Goal: Task Accomplishment & Management: Complete application form

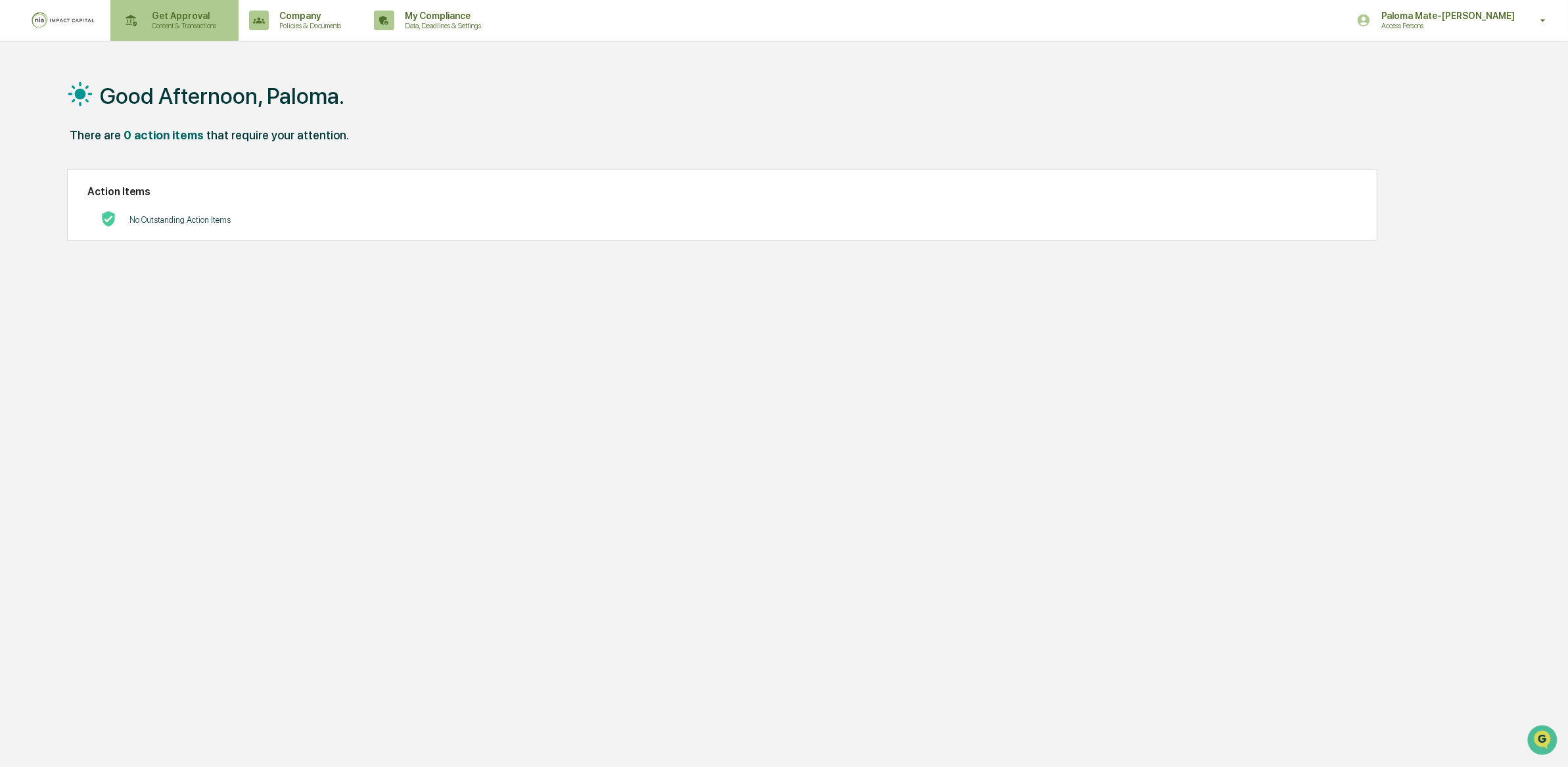
click at [186, 29] on p "Content & Transactions" at bounding box center [182, 25] width 82 height 9
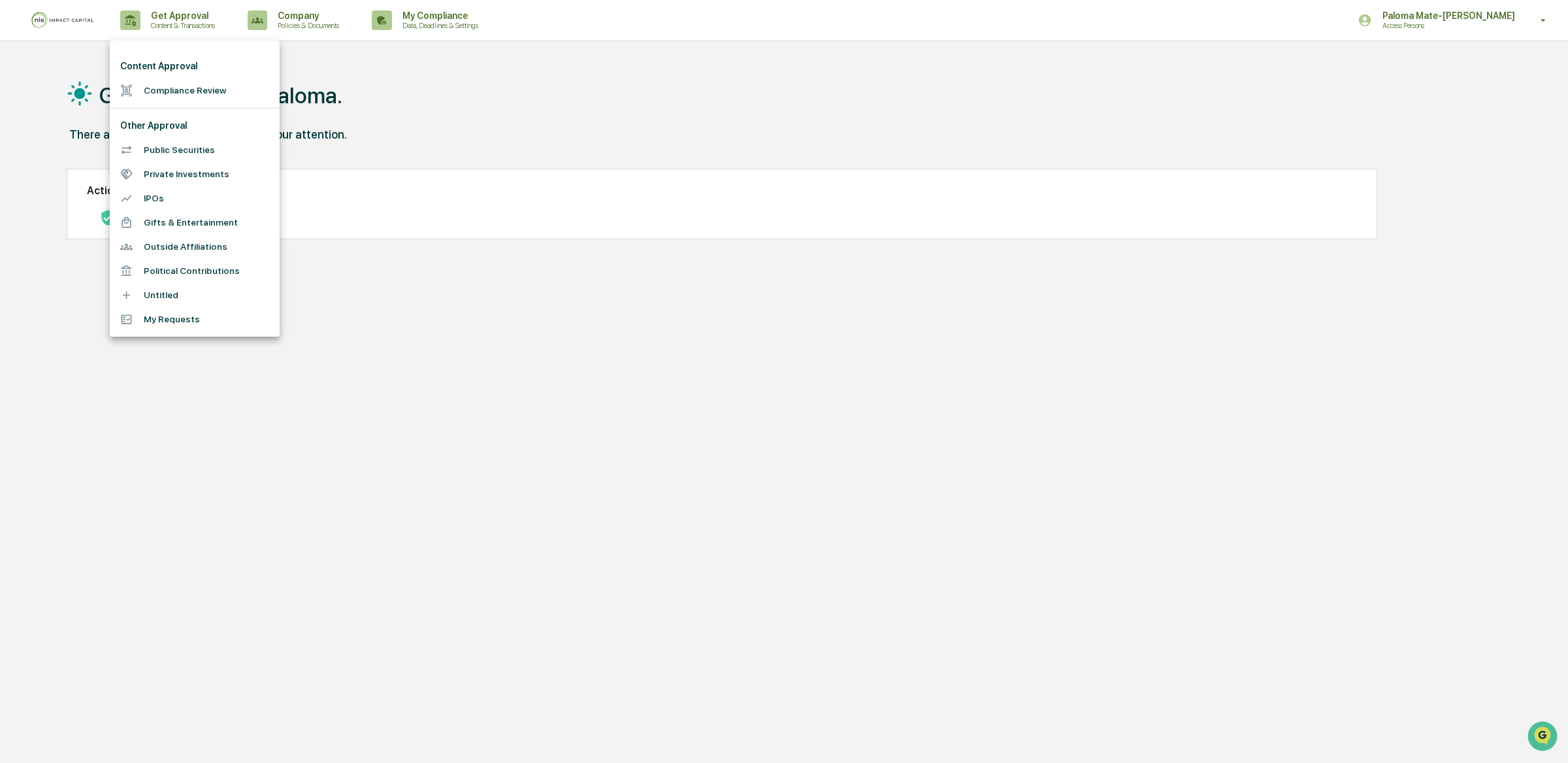
click at [207, 88] on li "Compliance Review" at bounding box center [194, 90] width 170 height 24
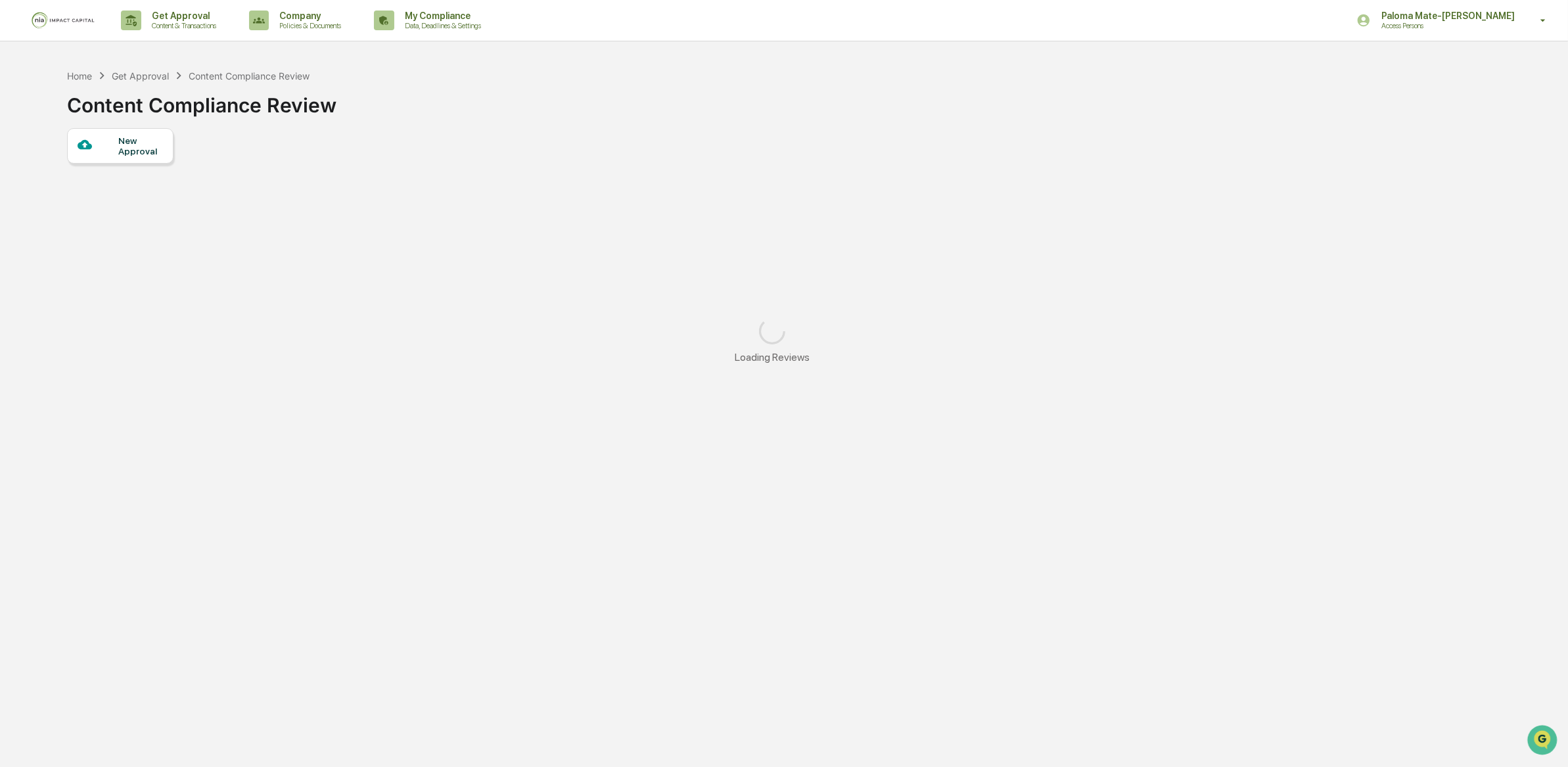
click at [131, 141] on div "New Approval" at bounding box center [140, 146] width 44 height 21
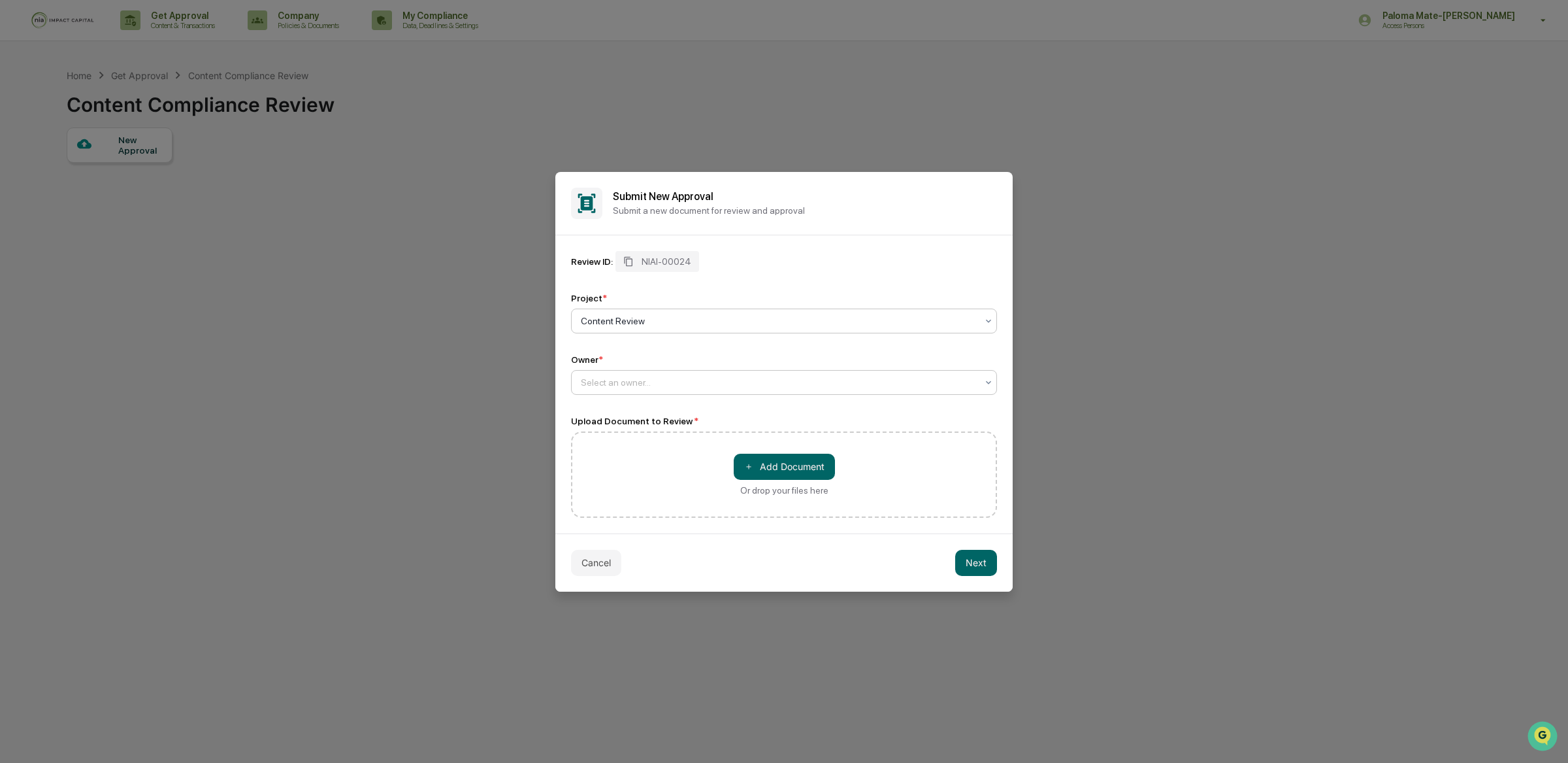
click at [648, 385] on div at bounding box center [779, 383] width 396 height 13
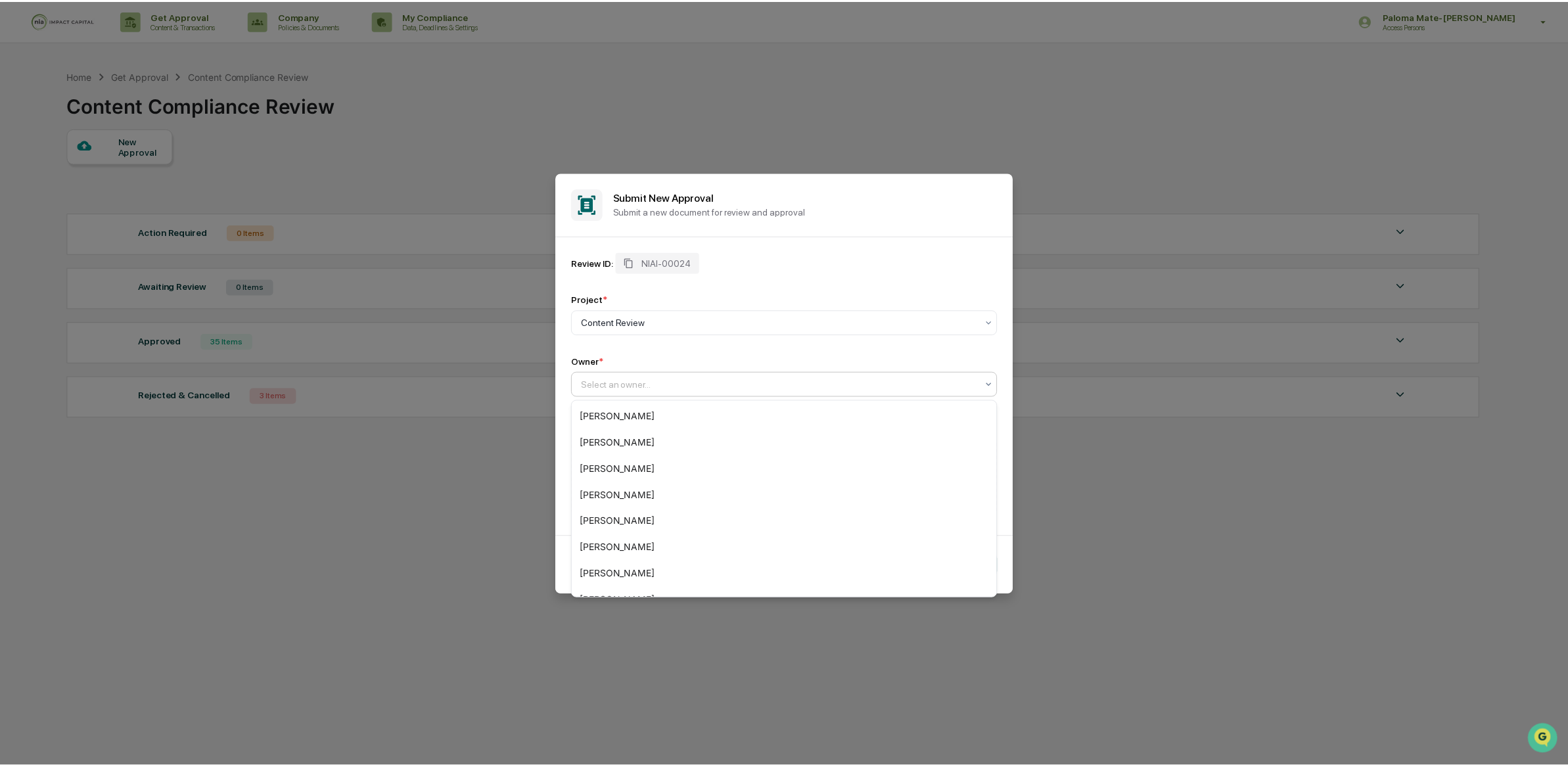
scroll to position [202, 0]
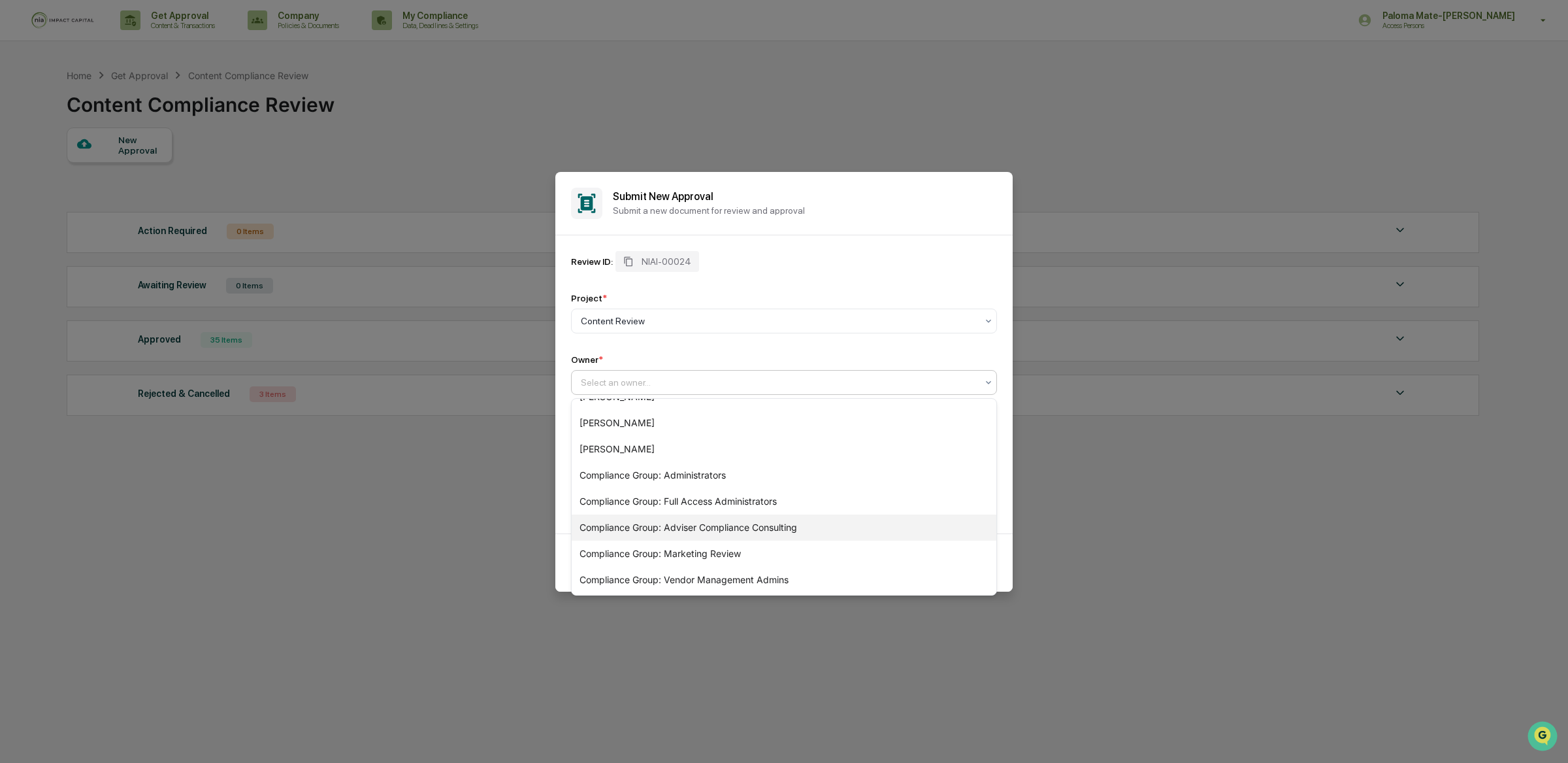
click at [724, 540] on div "Compliance Group: Marketing Review" at bounding box center [784, 553] width 424 height 26
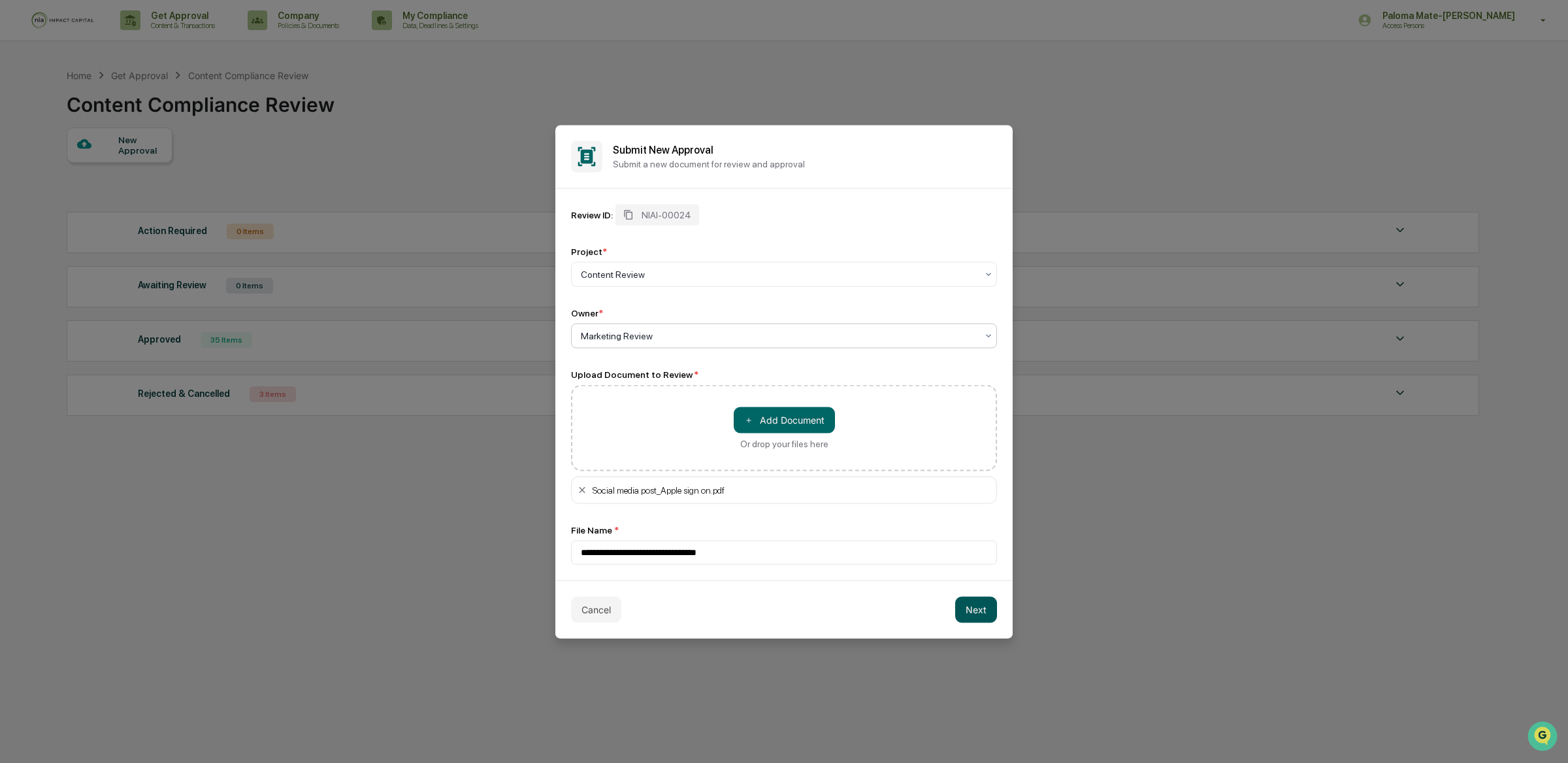
click at [968, 607] on button "Next" at bounding box center [976, 609] width 42 height 26
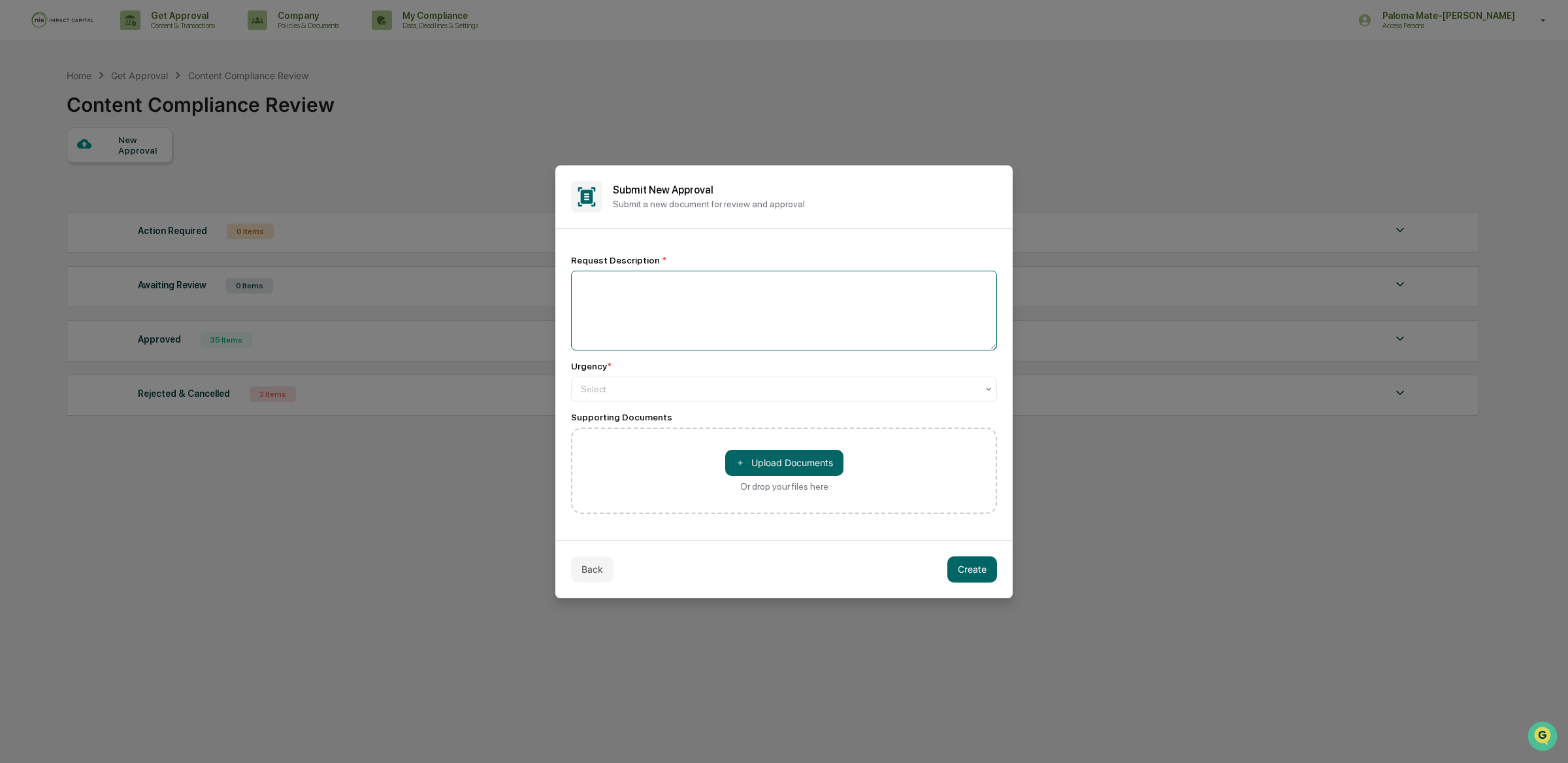
click at [679, 318] on textarea at bounding box center [784, 310] width 426 height 80
type textarea "**********"
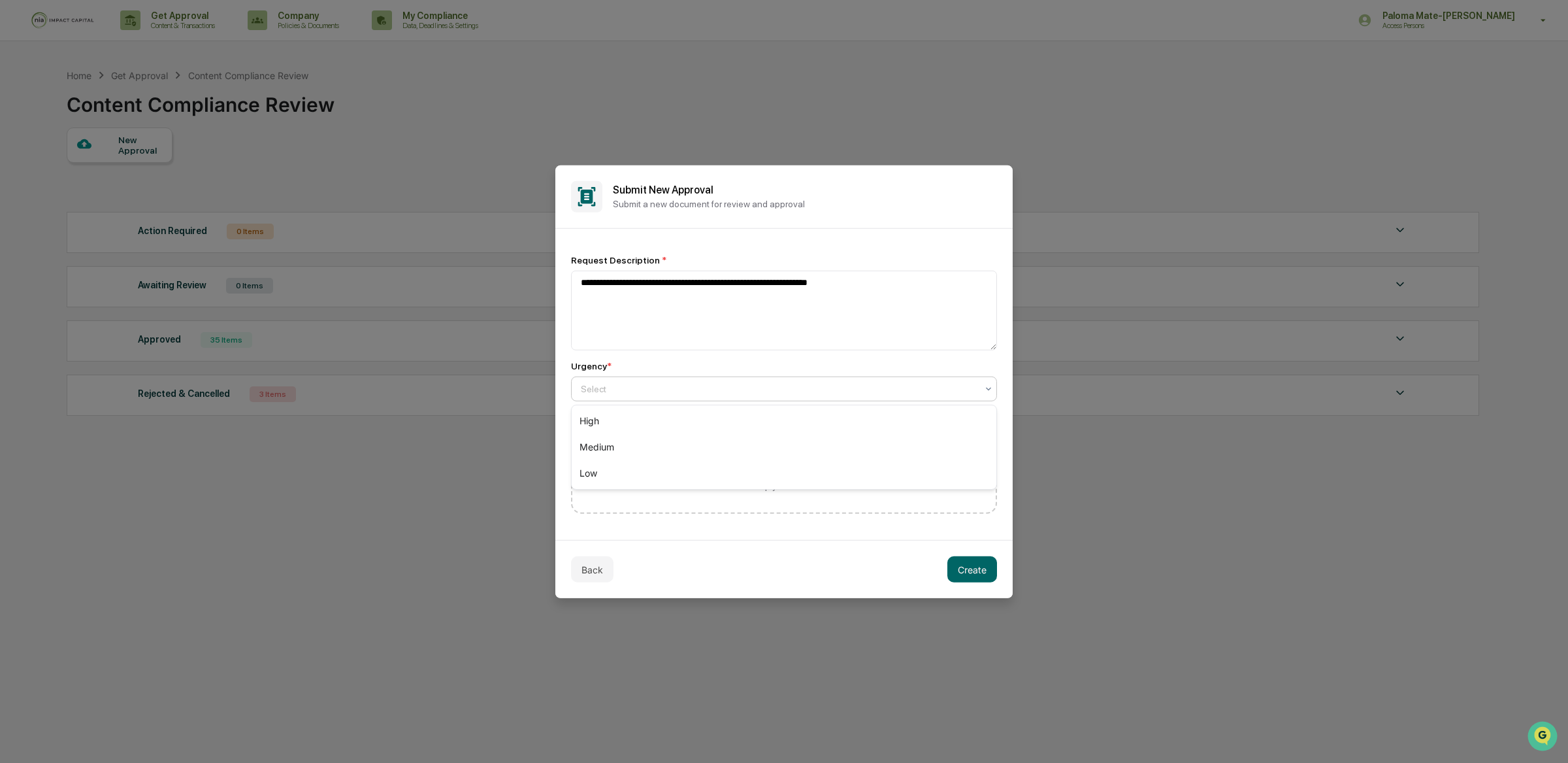
click at [697, 384] on div at bounding box center [779, 389] width 396 height 13
click at [712, 421] on div "High" at bounding box center [784, 420] width 424 height 26
click at [992, 579] on button "Create" at bounding box center [972, 569] width 49 height 26
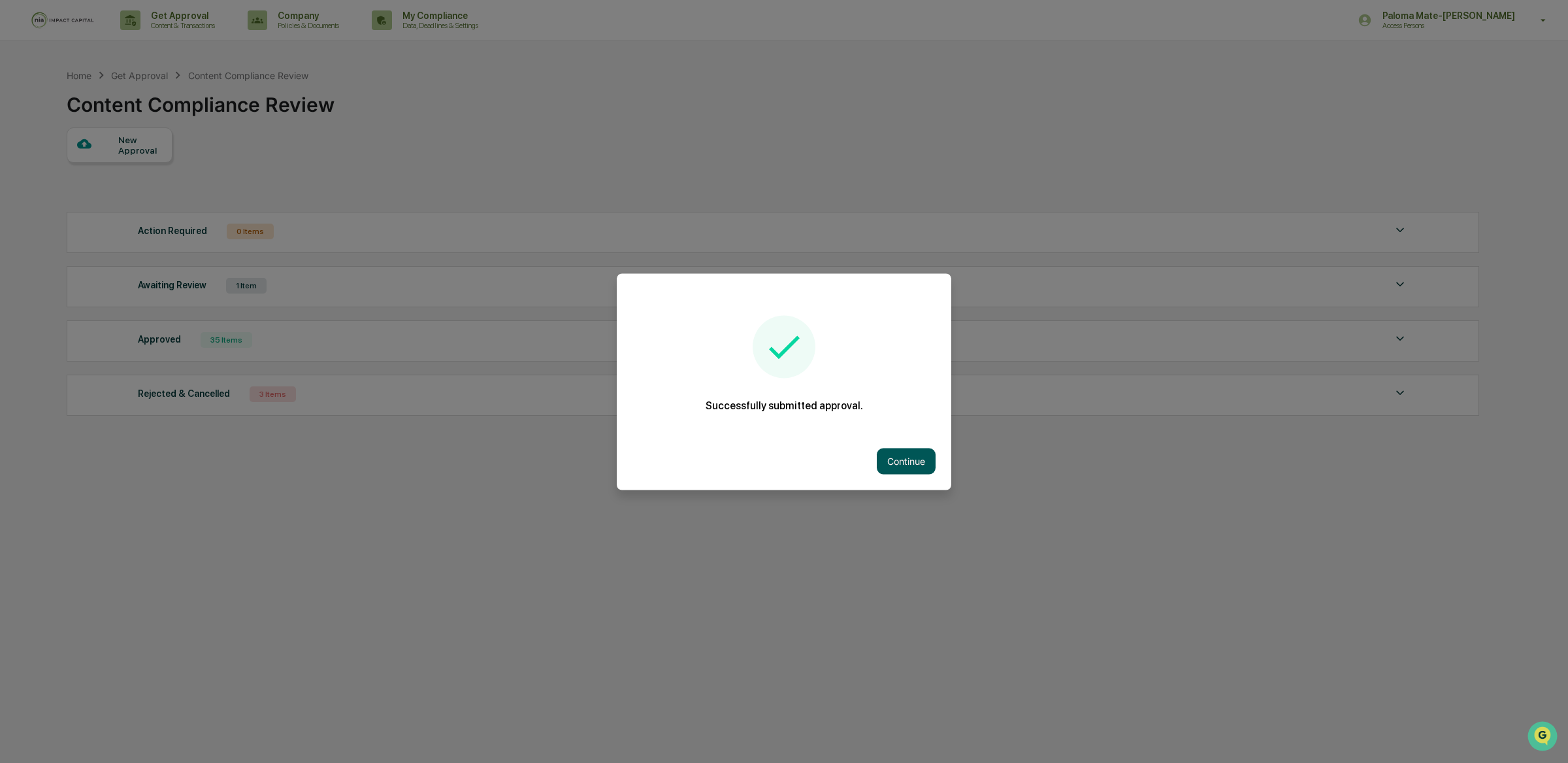
click at [894, 456] on button "Continue" at bounding box center [906, 461] width 59 height 26
